Goal: Task Accomplishment & Management: Manage account settings

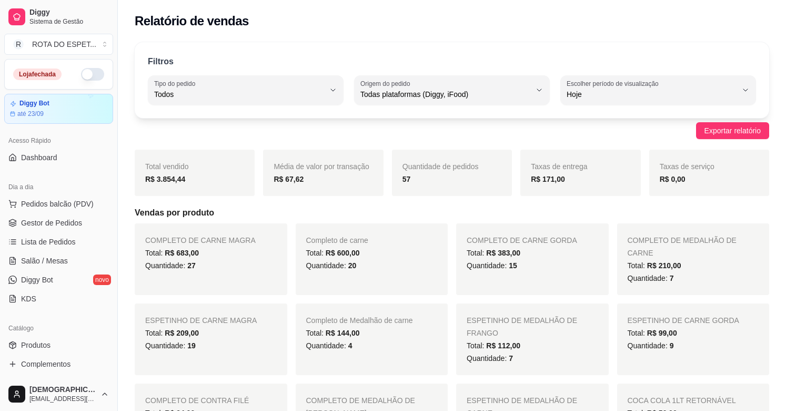
select select "ALL"
select select "0"
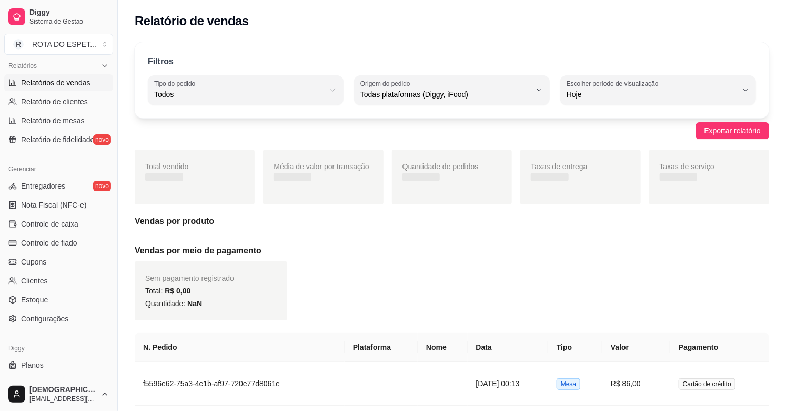
scroll to position [346, 0]
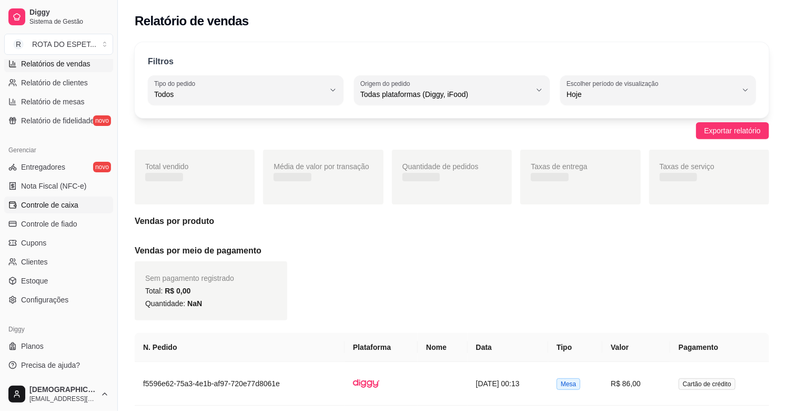
click at [62, 199] on span "Controle de caixa" at bounding box center [49, 204] width 57 height 11
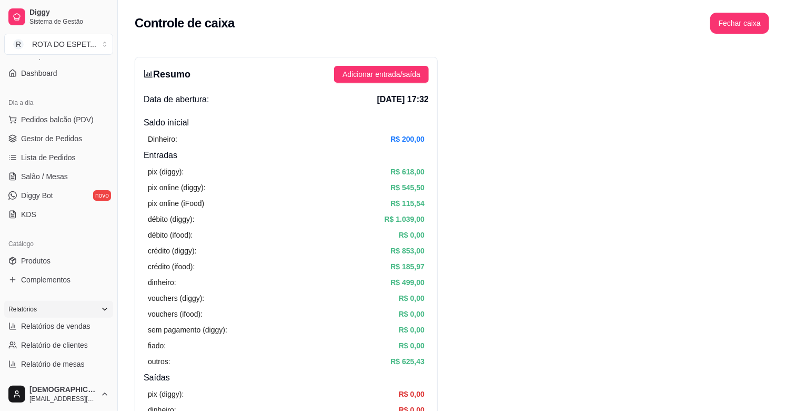
scroll to position [54, 0]
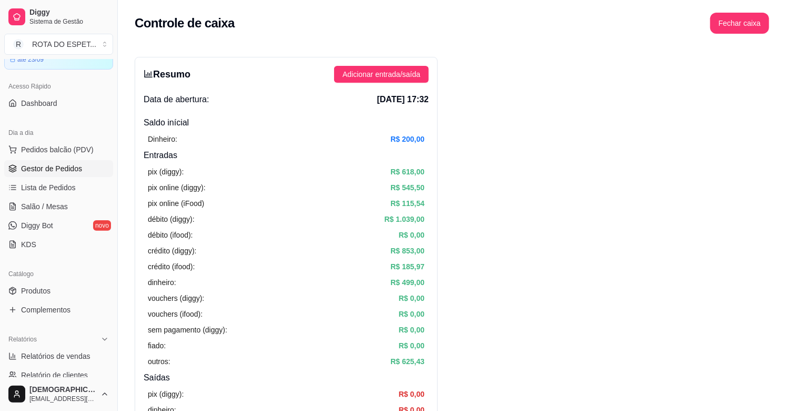
click at [62, 163] on span "Gestor de Pedidos" at bounding box center [51, 168] width 61 height 11
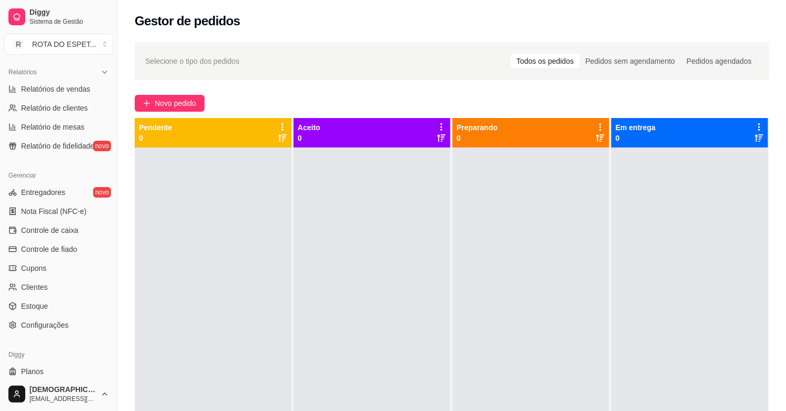
scroll to position [346, 0]
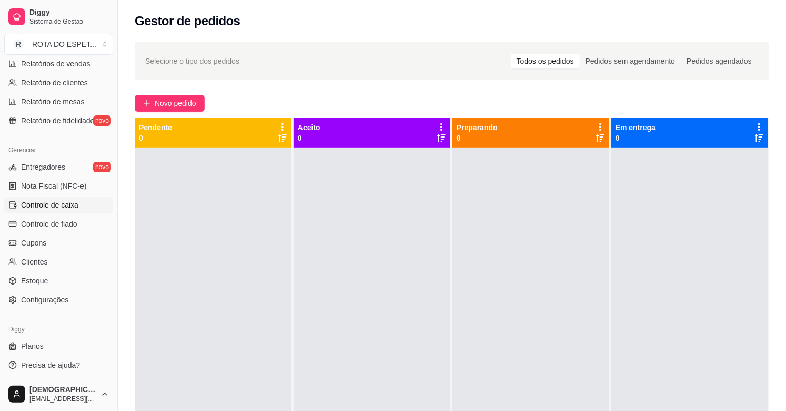
click at [64, 209] on span "Controle de caixa" at bounding box center [49, 204] width 57 height 11
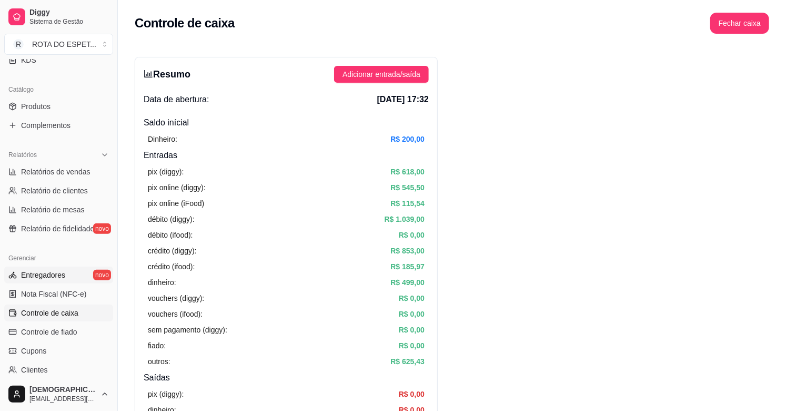
scroll to position [229, 0]
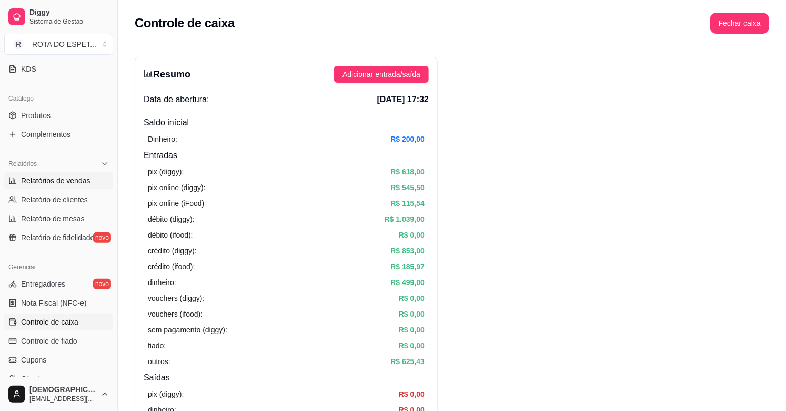
click at [75, 181] on span "Relatórios de vendas" at bounding box center [55, 180] width 69 height 11
select select "ALL"
select select "0"
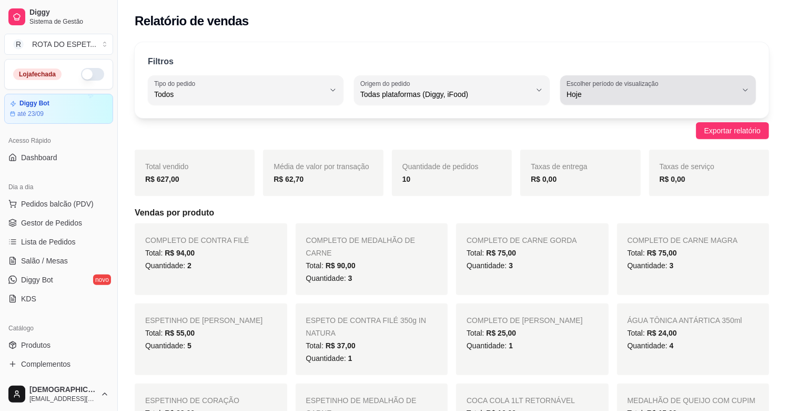
click at [744, 88] on icon "button" at bounding box center [746, 90] width 8 height 8
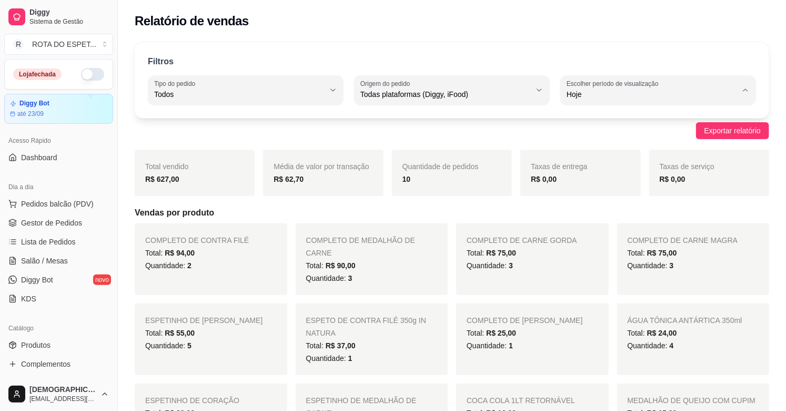
click at [606, 133] on span "Ontem" at bounding box center [654, 137] width 162 height 10
type input "1"
select select "1"
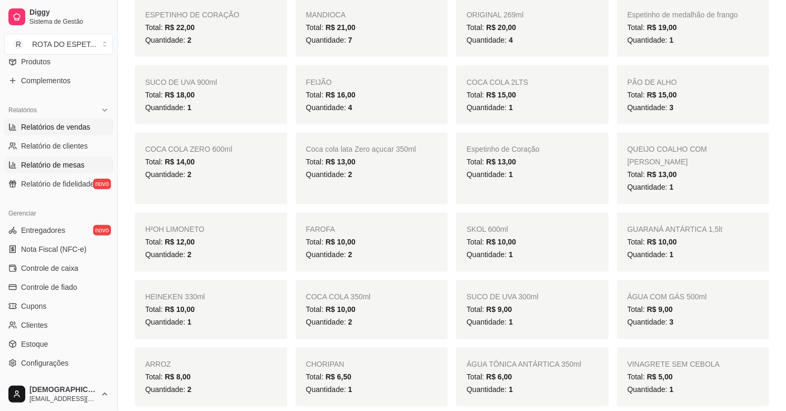
scroll to position [292, 0]
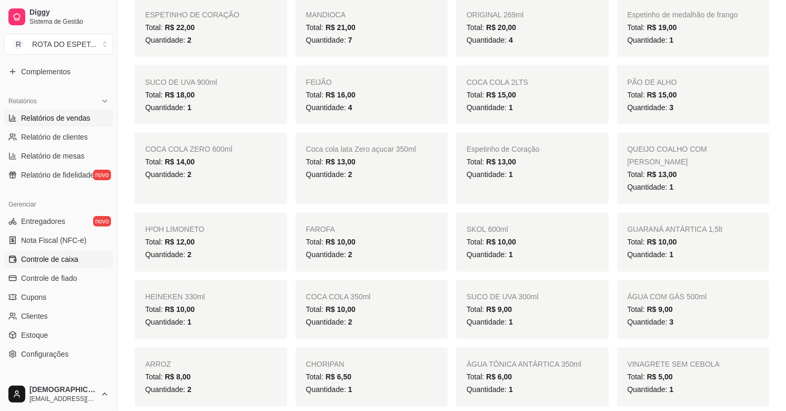
click at [59, 254] on span "Controle de caixa" at bounding box center [49, 259] width 57 height 11
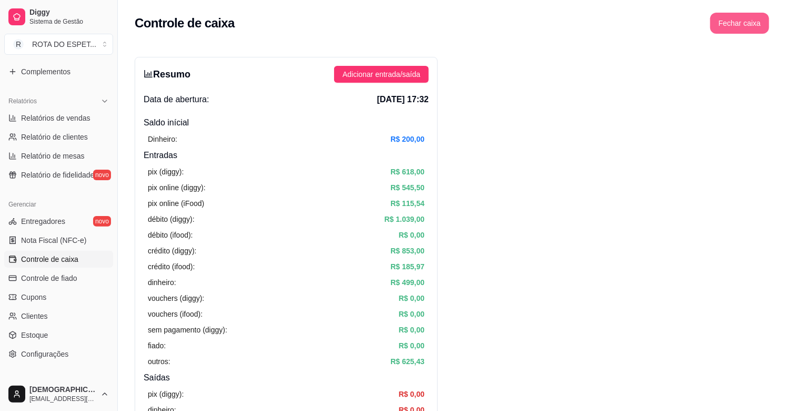
click at [716, 24] on button "Fechar caixa" at bounding box center [740, 23] width 59 height 21
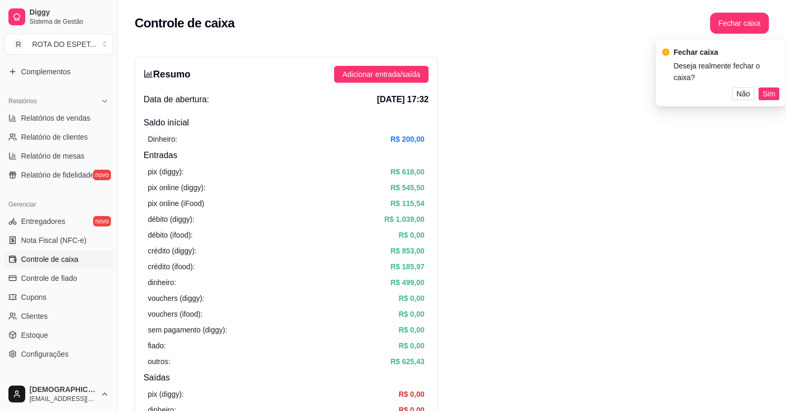
click at [767, 91] on div "Fechar caixa Deseja realmente fechar o caixa? Não Sim" at bounding box center [721, 73] width 130 height 66
click at [767, 88] on span "Sim" at bounding box center [769, 94] width 13 height 12
